Goal: Obtain resource: Obtain resource

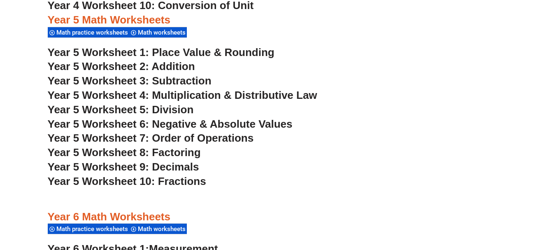
scroll to position [1698, 0]
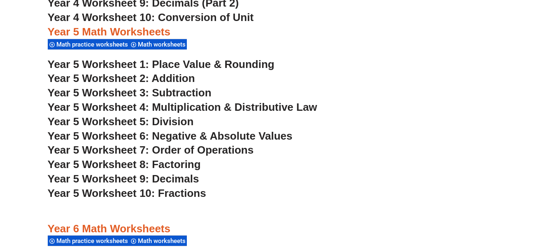
click at [171, 42] on span "Math worksheets" at bounding box center [163, 44] width 50 height 7
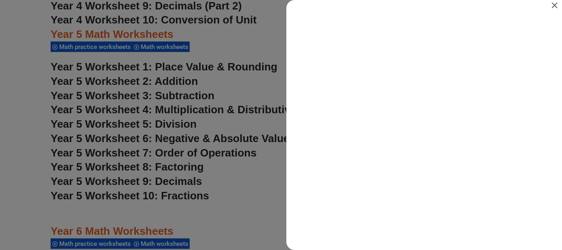
scroll to position [0, 0]
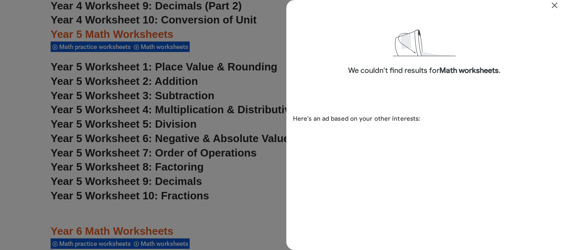
click at [552, 7] on icon "Close" at bounding box center [555, 5] width 10 height 10
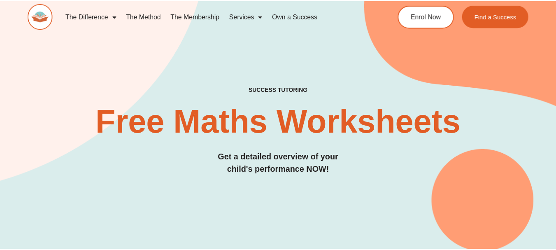
scroll to position [1698, 0]
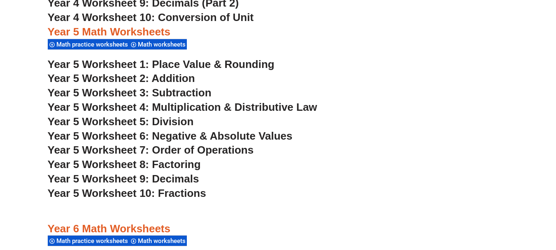
click at [161, 194] on span "Year 5 Worksheet 10: Fractions" at bounding box center [127, 193] width 158 height 12
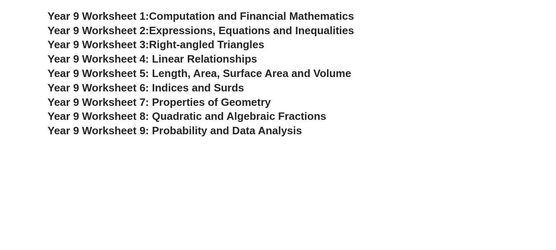
scroll to position [2910, 0]
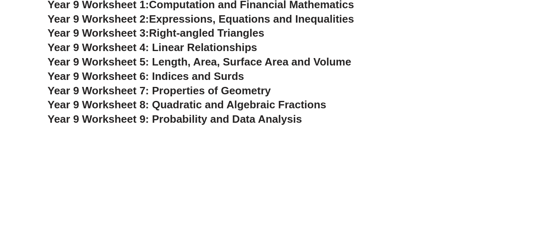
click at [202, 122] on span "Year 9 Worksheet 9: Probability and Data Analysis" at bounding box center [175, 119] width 254 height 12
click at [205, 107] on span "Year 9 Worksheet 8: Quadratic and Algebraic Fractions" at bounding box center [187, 104] width 279 height 12
click at [184, 90] on span "Year 9 Worksheet 7: Properties of Geometry" at bounding box center [159, 90] width 223 height 12
click at [214, 74] on span "Year 9 Worksheet 6: Indices and Surds" at bounding box center [146, 76] width 197 height 12
click at [215, 60] on span "Year 9 Worksheet 5: Length, Area, Surface Area and Volume" at bounding box center [200, 62] width 304 height 12
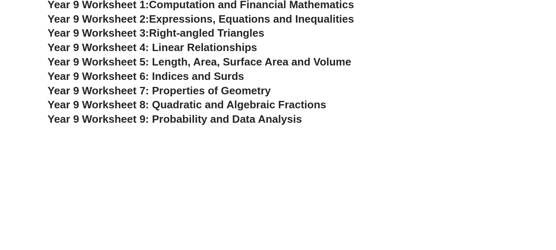
click at [229, 45] on span "Year 9 Worksheet 4: Linear Relationships" at bounding box center [152, 47] width 209 height 12
click at [205, 35] on span "Right-angled Triangles" at bounding box center [206, 33] width 115 height 12
click at [201, 16] on span "Expressions, Equations and Inequalities" at bounding box center [251, 19] width 205 height 12
click at [226, 5] on span "Computation and Financial Mathematics" at bounding box center [251, 4] width 205 height 12
click at [507, 56] on h3 "Year 9 Worksheet 5: Length, Area, Surface Area and Volume" at bounding box center [278, 62] width 461 height 14
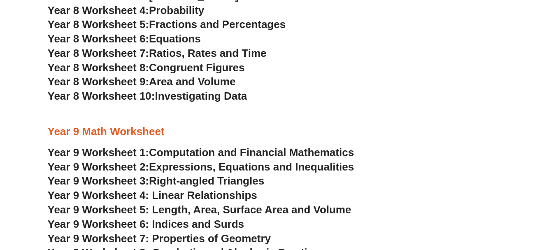
scroll to position [2762, 0]
click at [174, 95] on span "Investigating Data" at bounding box center [201, 96] width 92 height 12
click at [158, 85] on span "Area and Volume" at bounding box center [192, 82] width 86 height 12
click at [208, 68] on span "Congruent Figures" at bounding box center [196, 68] width 95 height 12
click at [244, 66] on span "Congruent Figures" at bounding box center [196, 68] width 95 height 12
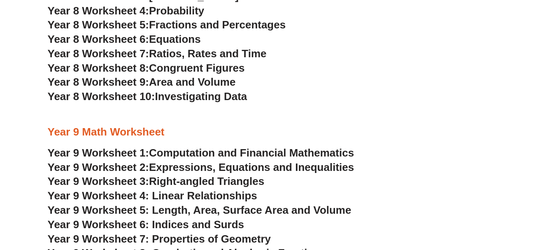
click at [186, 56] on span "Ratios, Rates and Time" at bounding box center [207, 53] width 117 height 12
click at [171, 35] on span "Equations" at bounding box center [175, 39] width 52 height 12
click at [209, 22] on span "Fractions and Percentages" at bounding box center [217, 25] width 137 height 12
click at [179, 8] on span "Probability" at bounding box center [176, 11] width 55 height 12
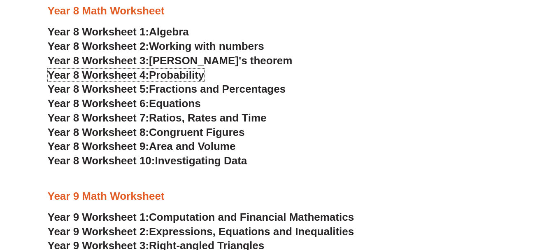
scroll to position [2696, 0]
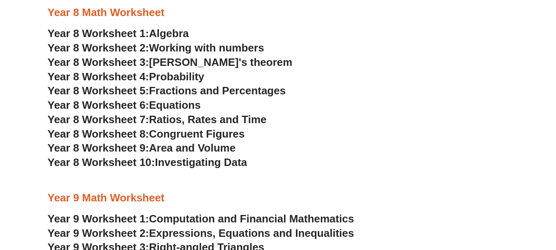
click at [243, 63] on span "[PERSON_NAME]'s theorem" at bounding box center [220, 62] width 143 height 12
click at [223, 50] on span "Working with numbers" at bounding box center [206, 48] width 115 height 12
click at [166, 35] on span "Algebra" at bounding box center [169, 33] width 40 height 12
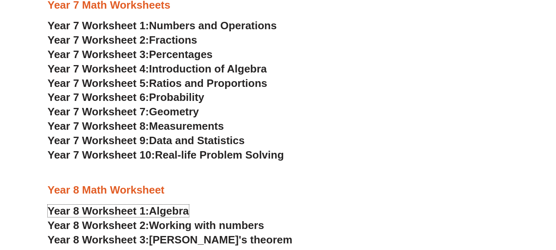
scroll to position [2515, 0]
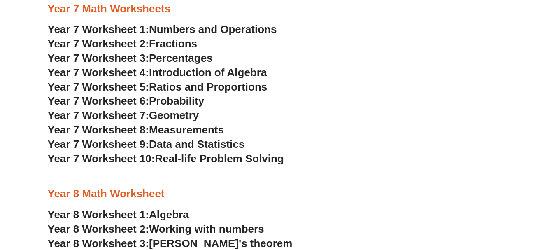
click at [277, 156] on span "Real-life Problem Solving" at bounding box center [219, 158] width 129 height 12
click at [170, 147] on span "Data and Statistics" at bounding box center [197, 144] width 96 height 12
click at [147, 130] on span "Year 7 Worksheet 8:" at bounding box center [99, 129] width 102 height 12
click at [155, 115] on span "Geometry" at bounding box center [174, 115] width 50 height 12
click at [178, 100] on span "Probability" at bounding box center [176, 101] width 55 height 12
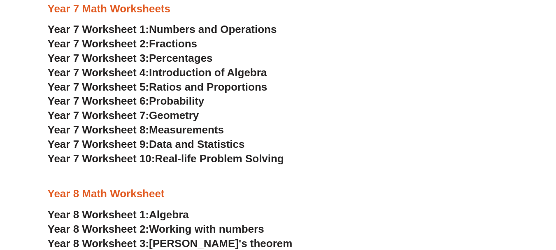
click at [164, 82] on span "Ratios and Proportions" at bounding box center [208, 87] width 118 height 12
click at [198, 73] on span "Introduction of Algebra" at bounding box center [208, 72] width 118 height 12
click at [190, 58] on span "Percentages" at bounding box center [181, 58] width 64 height 12
click at [185, 43] on span "Fractions" at bounding box center [173, 43] width 48 height 12
click at [248, 31] on span "Numbers and Operations" at bounding box center [213, 29] width 128 height 12
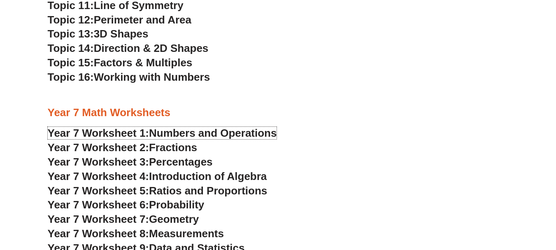
scroll to position [2399, 0]
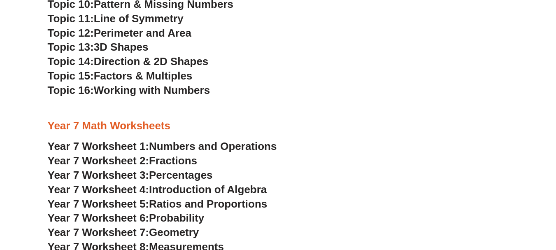
click at [166, 92] on span "Working with Numbers" at bounding box center [152, 90] width 116 height 12
click at [161, 77] on span "Factors & Multiples" at bounding box center [143, 76] width 99 height 12
click at [142, 92] on span "Working with Numbers" at bounding box center [152, 90] width 116 height 12
click at [180, 95] on span "Working with Numbers" at bounding box center [152, 90] width 116 height 12
click at [129, 77] on span "Factors & Multiples" at bounding box center [143, 76] width 99 height 12
